Goal: Task Accomplishment & Management: Use online tool/utility

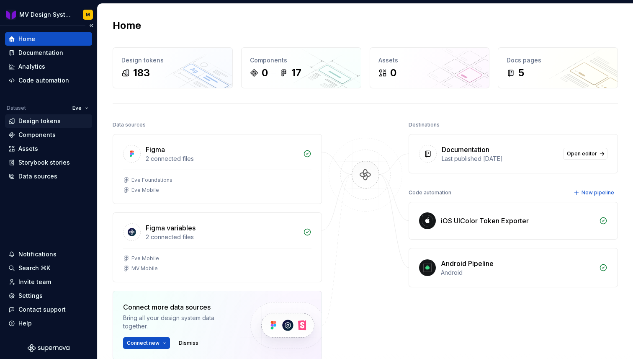
click at [55, 121] on div "Design tokens" at bounding box center [39, 121] width 42 height 8
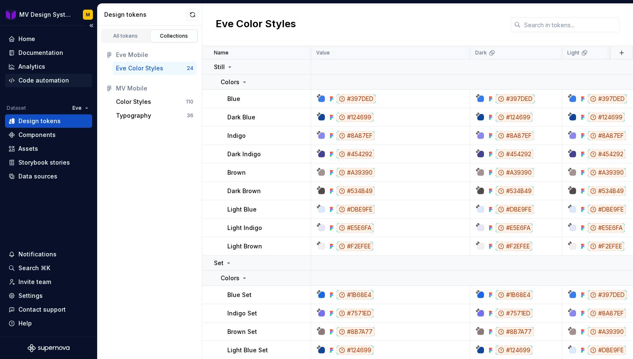
click at [57, 77] on div "Code automation" at bounding box center [43, 80] width 51 height 8
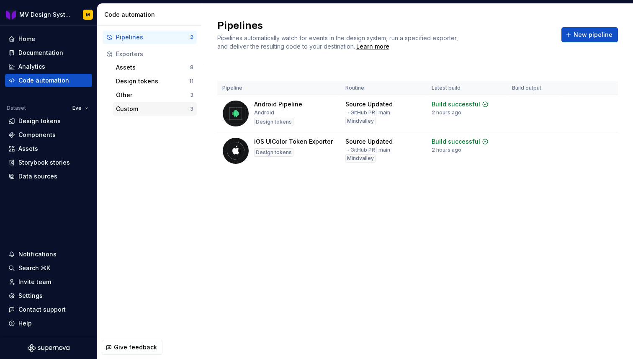
click at [122, 110] on div "Custom" at bounding box center [153, 109] width 74 height 8
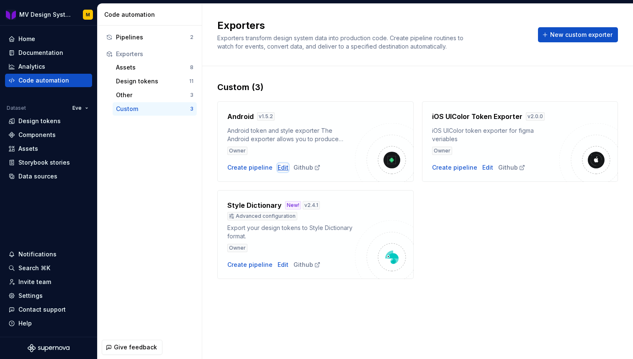
click at [278, 169] on div "Edit" at bounding box center [282, 167] width 11 height 8
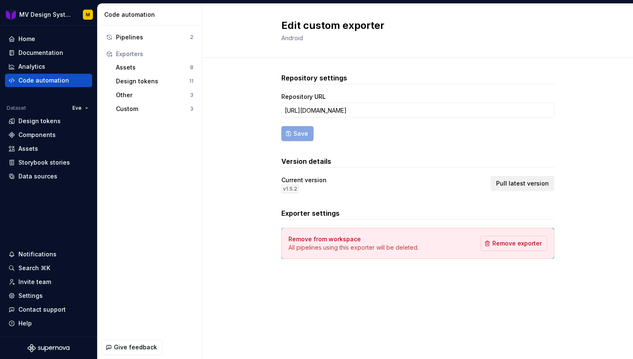
click at [513, 184] on span "Pull latest version" at bounding box center [522, 183] width 53 height 8
click at [49, 80] on div "Code automation" at bounding box center [43, 80] width 51 height 8
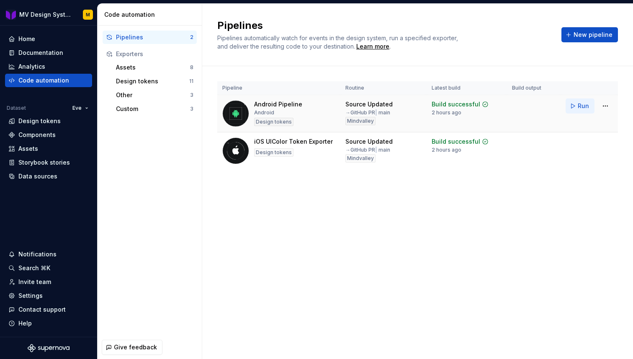
click at [577, 107] on button "Run" at bounding box center [579, 105] width 29 height 15
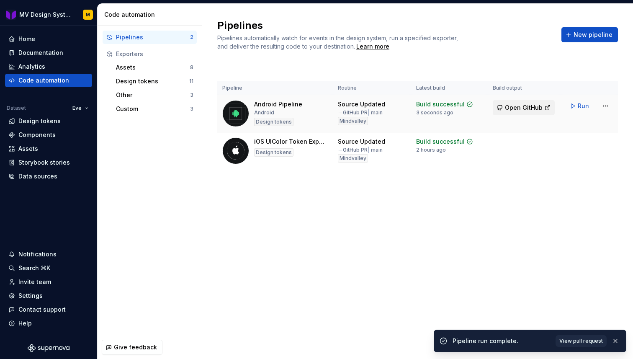
click at [532, 108] on span "Open GitHub" at bounding box center [524, 107] width 38 height 8
